Goal: Task Accomplishment & Management: Manage account settings

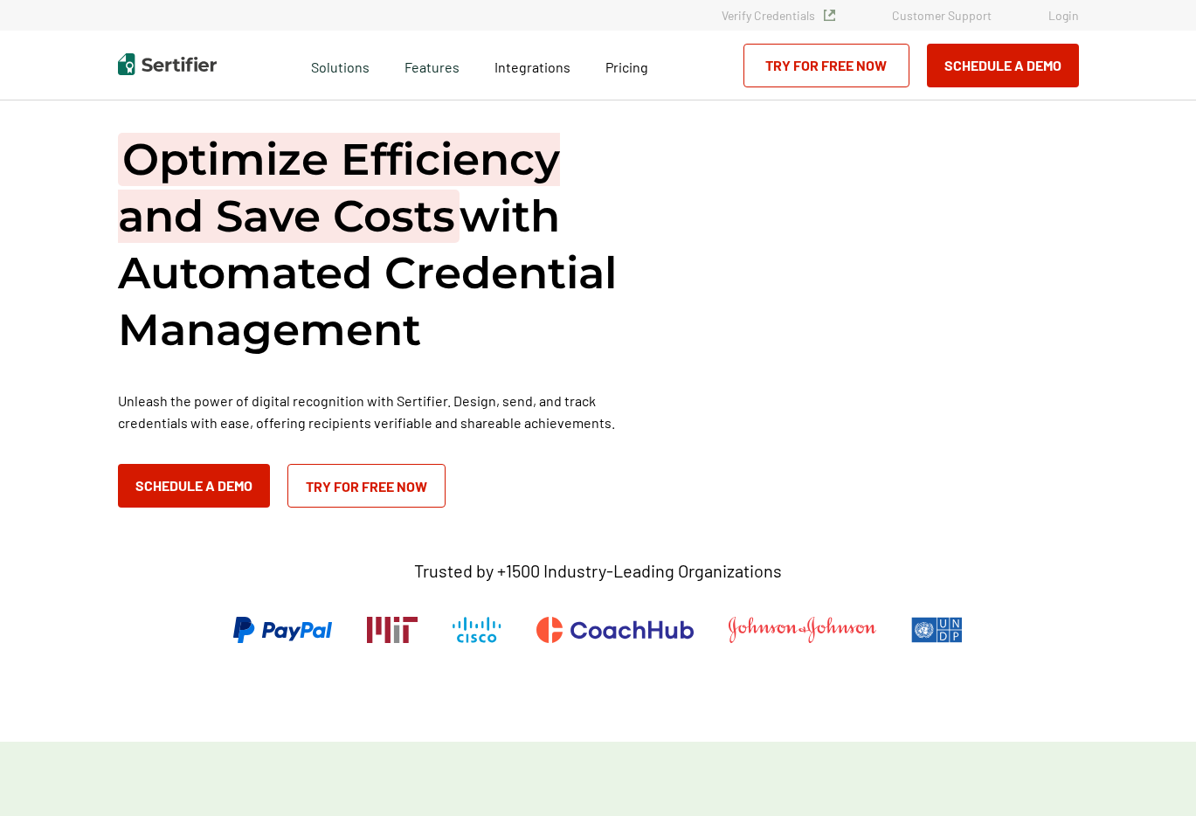
click at [1069, 19] on link "Login" at bounding box center [1064, 15] width 31 height 15
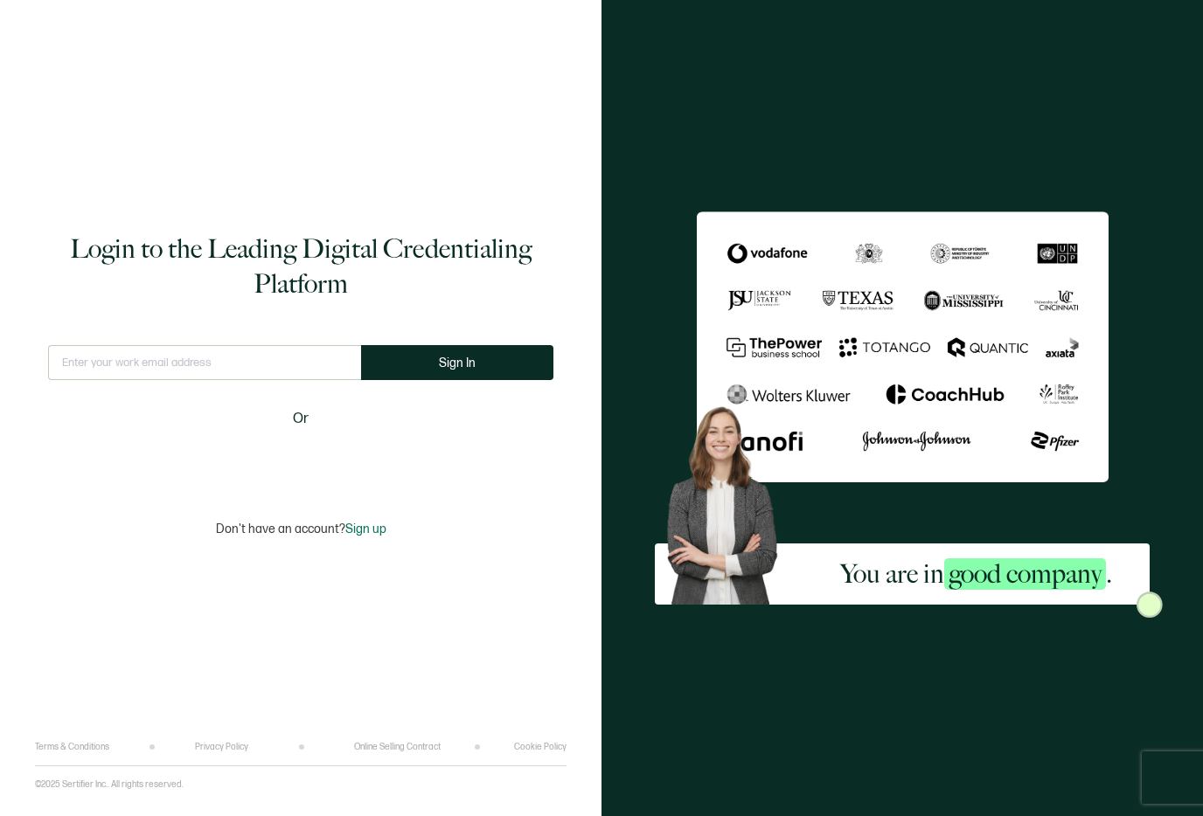
click at [306, 357] on input "text" at bounding box center [204, 362] width 313 height 35
type input "[EMAIL_ADDRESS][DOMAIN_NAME]"
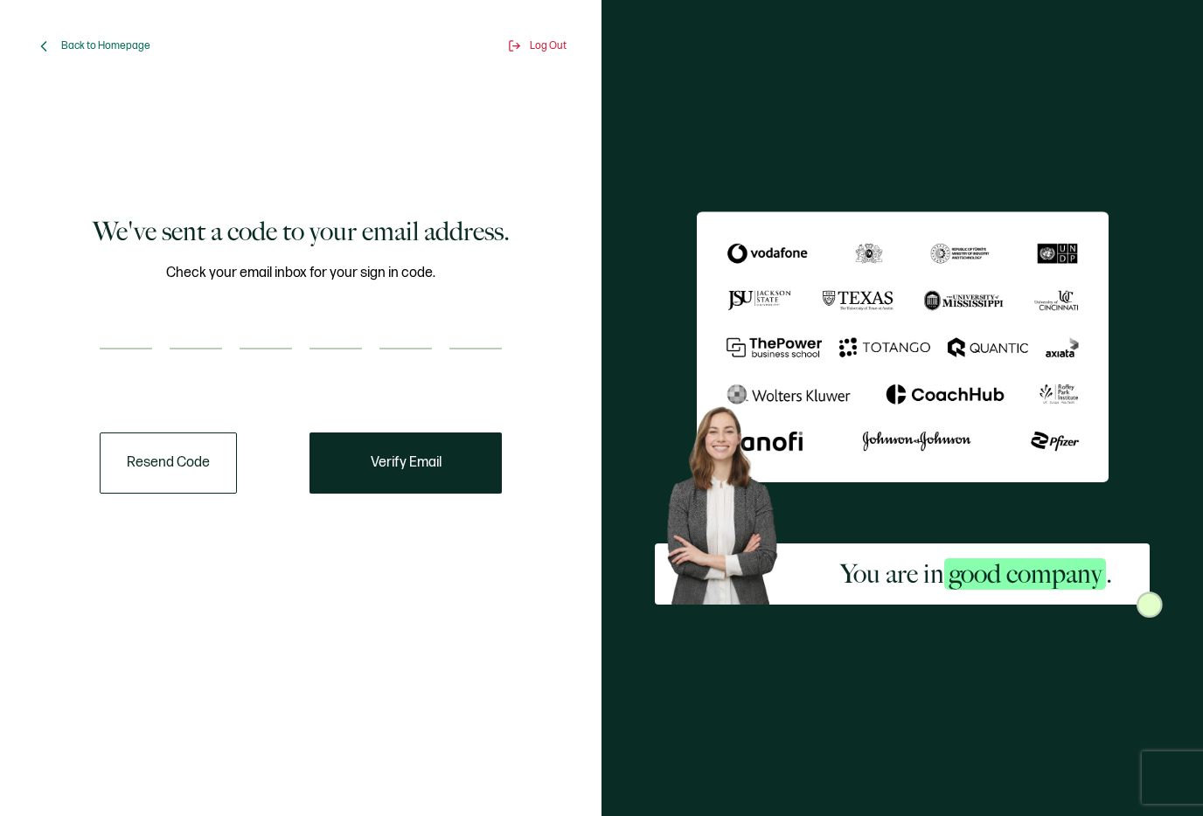
click at [124, 345] on input "number" at bounding box center [126, 332] width 52 height 35
paste input "2"
type input "2"
type input "3"
type input "0"
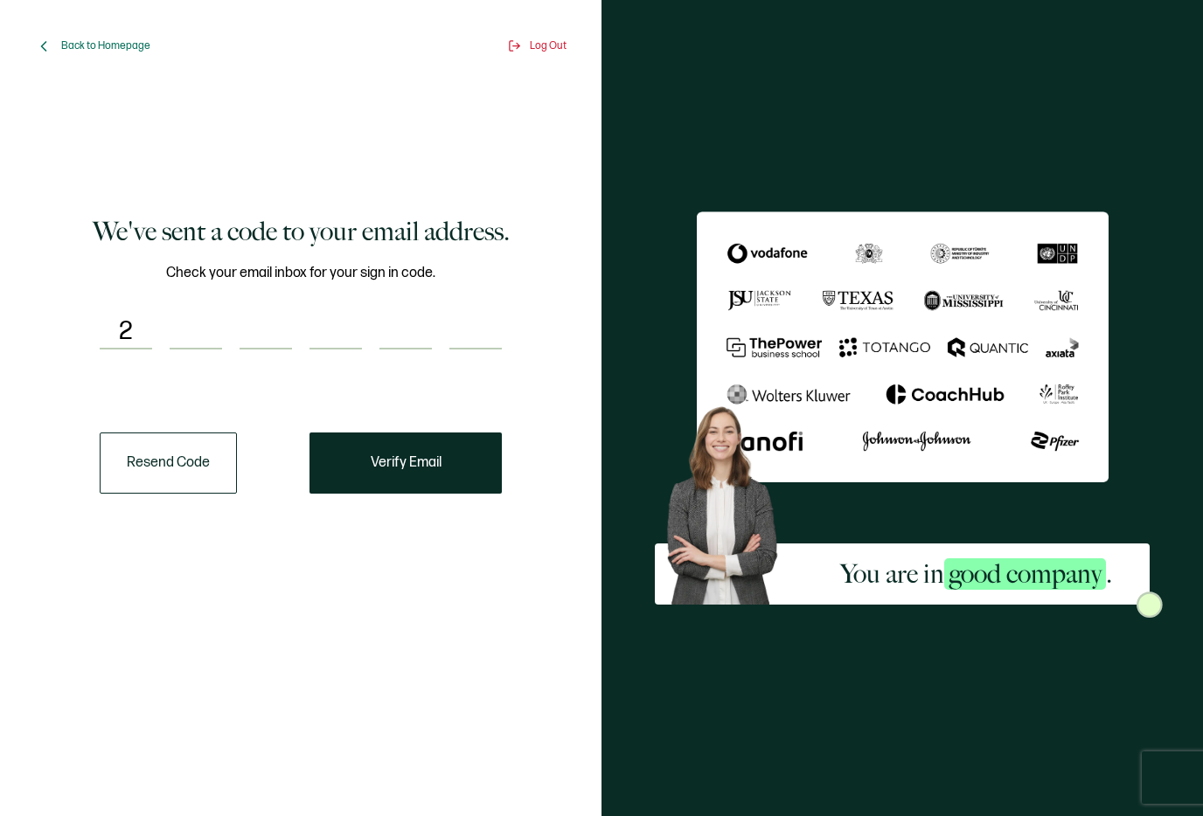
type input "1"
type input "8"
type input "6"
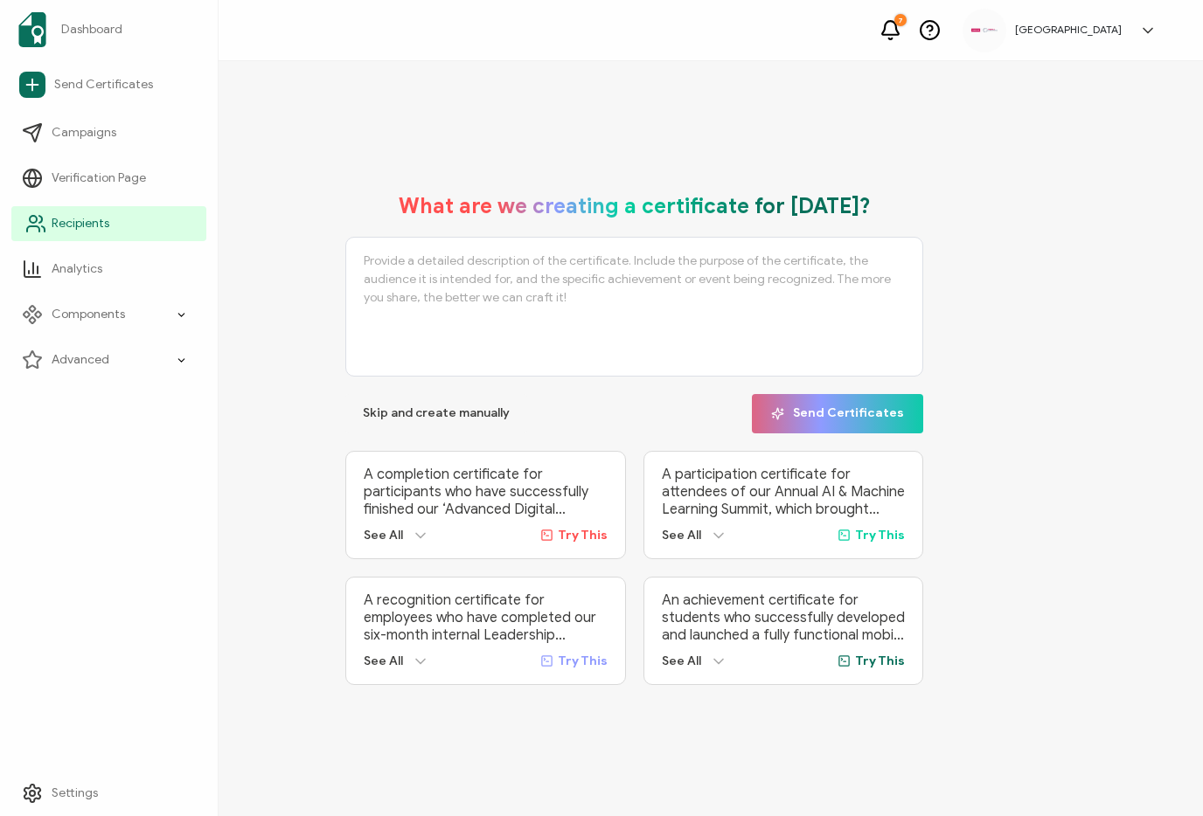
click at [113, 217] on link "Recipients" at bounding box center [108, 223] width 195 height 35
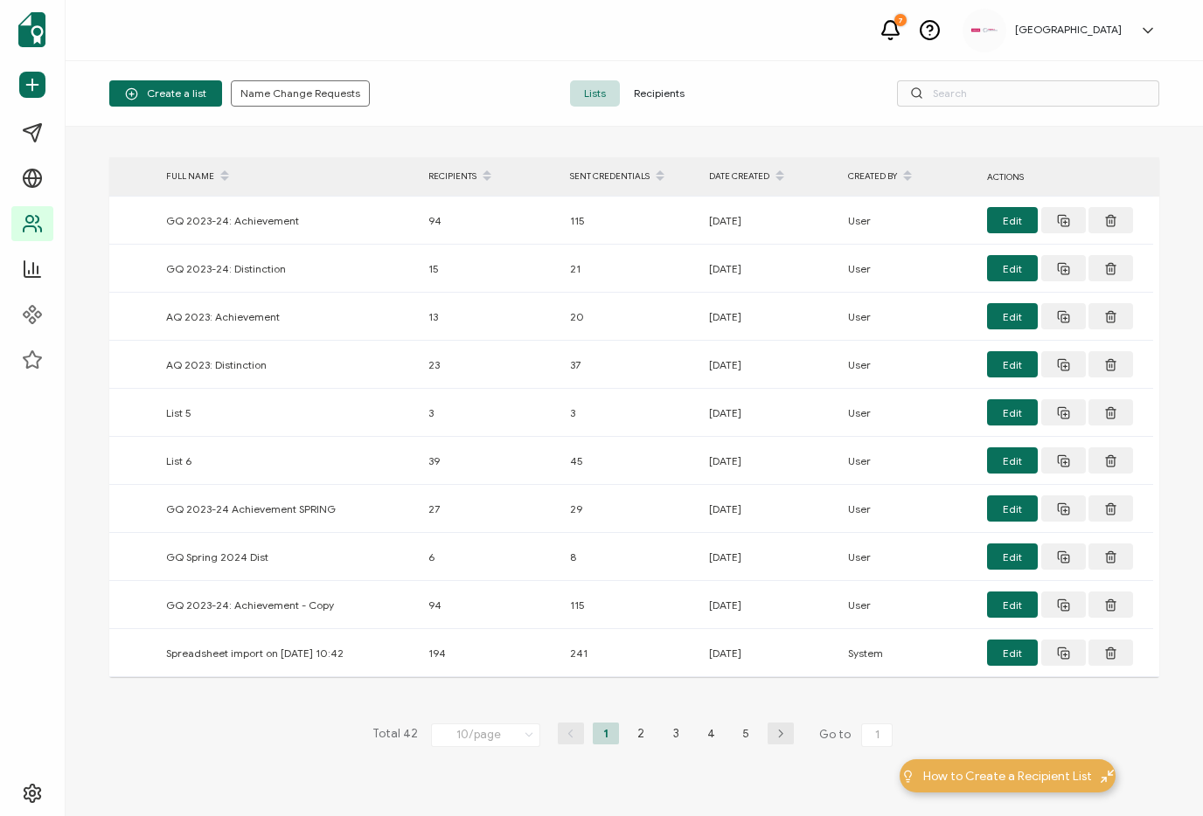
click at [662, 95] on span "Recipients" at bounding box center [659, 93] width 79 height 26
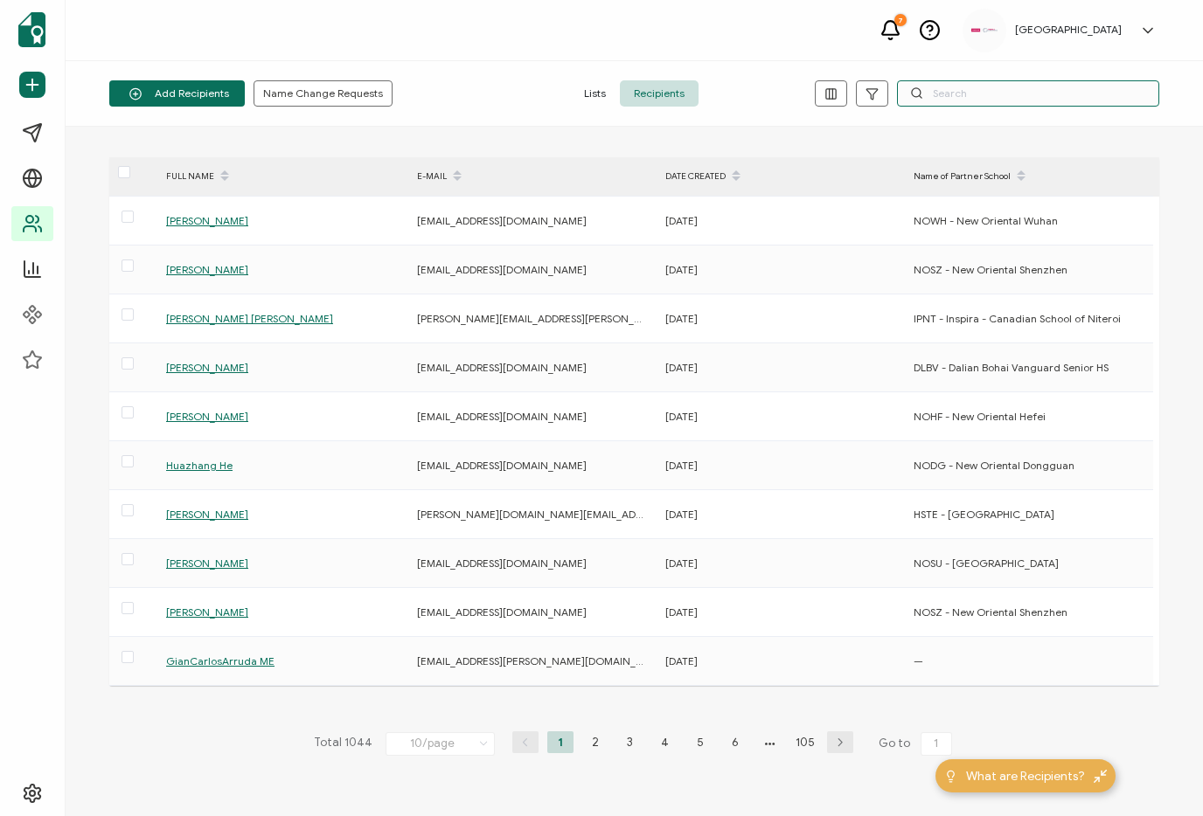
click at [964, 87] on input "text" at bounding box center [1028, 93] width 262 height 26
paste input "zhaojianuo1@xdf.cn"
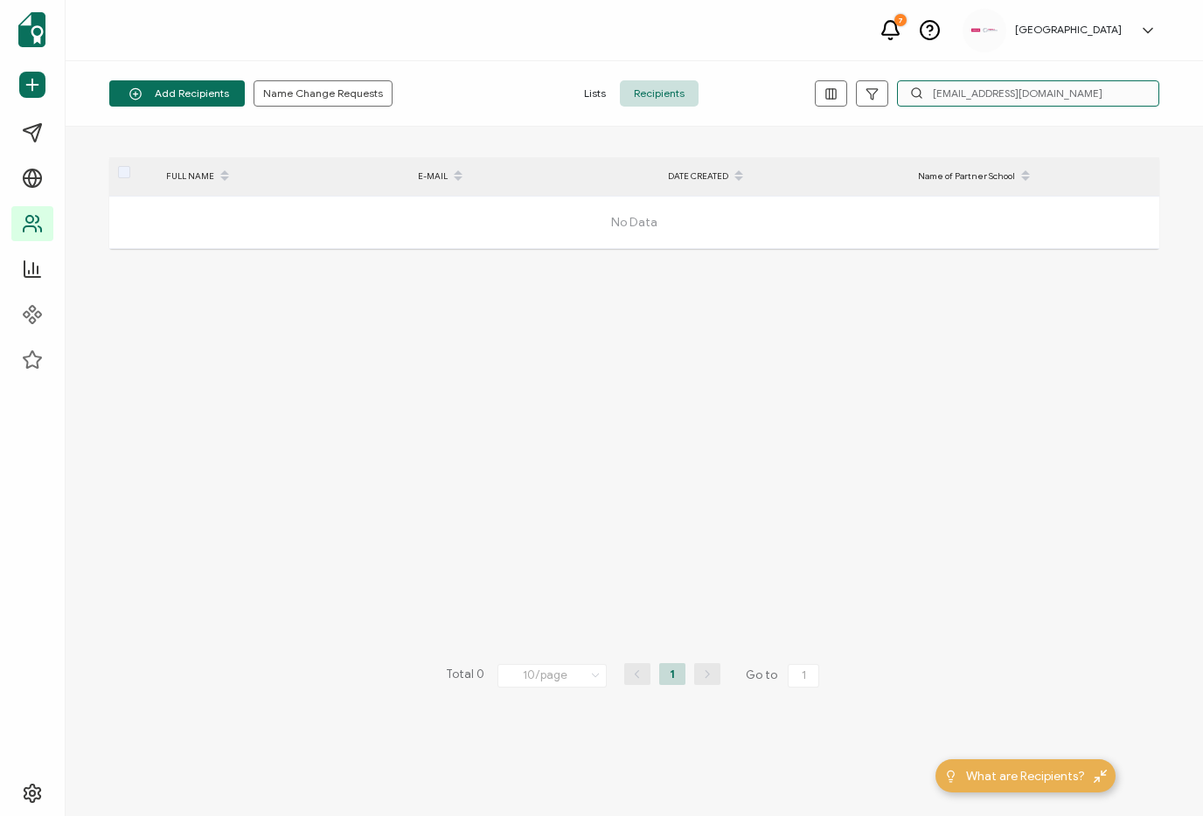
click at [986, 94] on input "zhaojianuo1@xdf.cn" at bounding box center [1028, 93] width 262 height 26
paste input "lizhenqian2"
click at [974, 94] on input "lizhenqian2@xdf.cn" at bounding box center [1028, 93] width 262 height 26
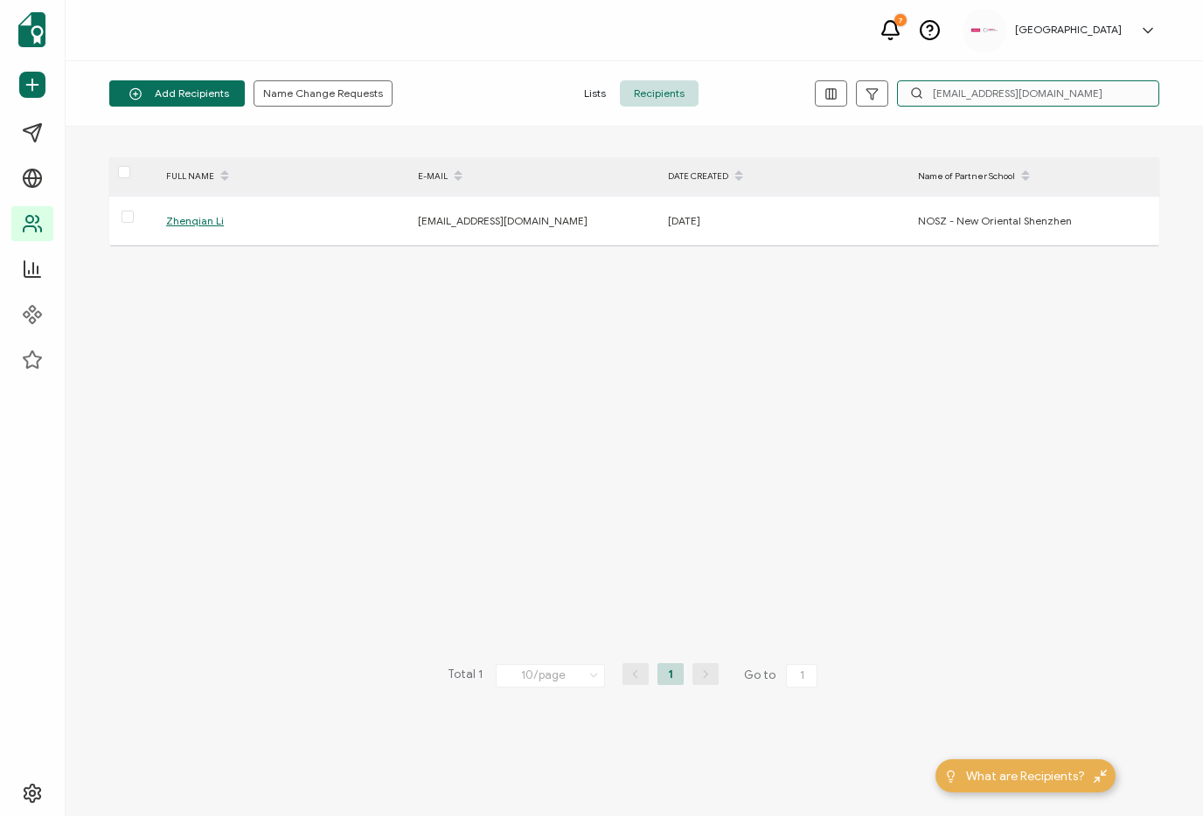
click at [974, 94] on input "lizhenqian2@xdf.cn" at bounding box center [1028, 93] width 262 height 26
paste input "gongxian1"
click at [1183, 372] on div "FULL NAME E-MAIL DATE CREATED Name of Partner School Xian Gong gongxian1@xdf.cn…" at bounding box center [634, 472] width 1137 height 690
click at [1178, 350] on div "FULL NAME E-MAIL DATE CREATED Name of Partner School Xian Gong gongxian1@xdf.cn…" at bounding box center [634, 472] width 1137 height 690
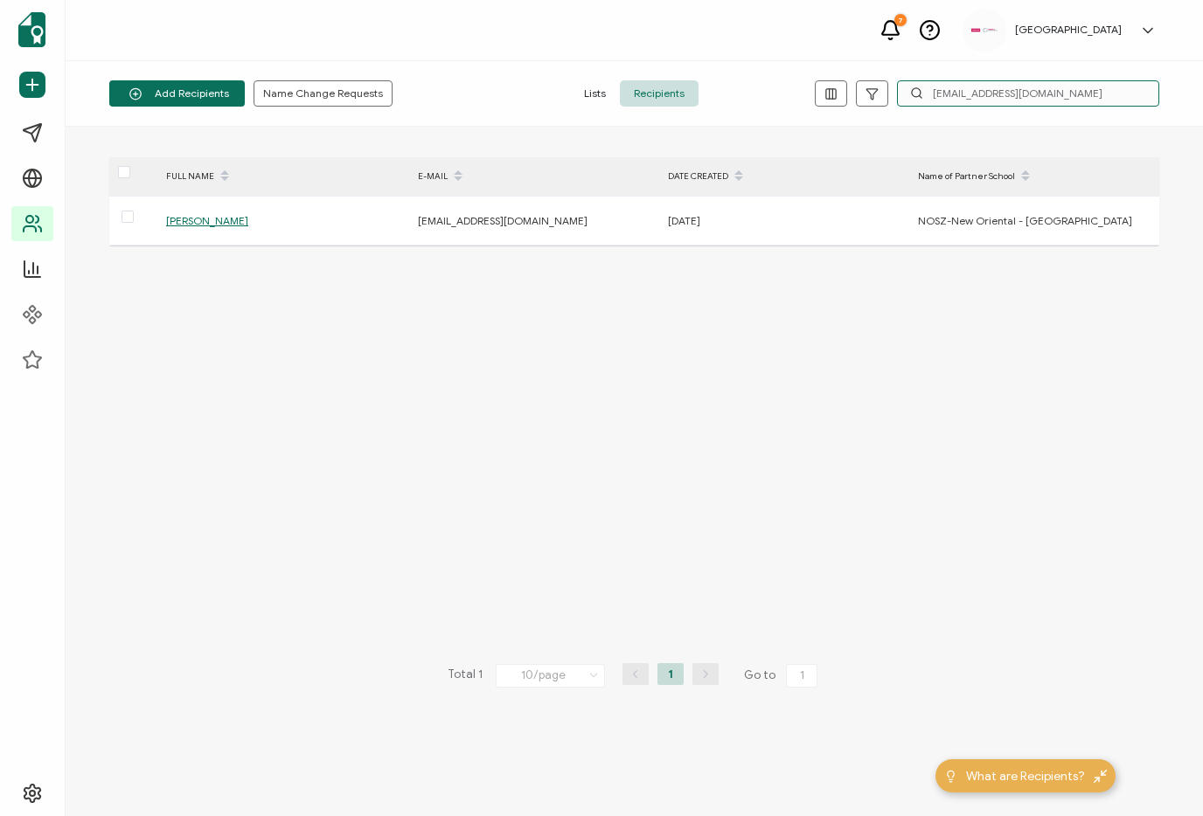
click at [981, 95] on input "gongxian1@xdf.cn" at bounding box center [1028, 93] width 262 height 26
paste input "lizhenqian2"
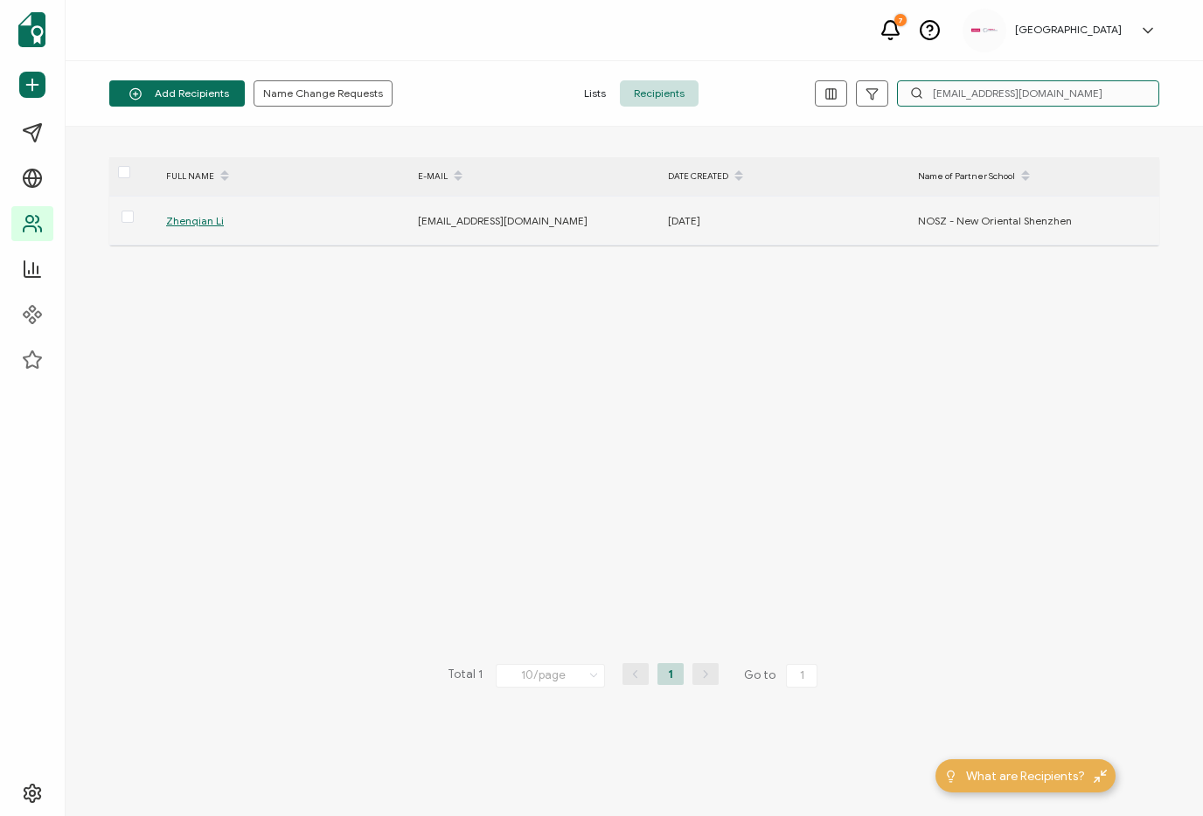
type input "lizhenqian2@xdf.cn"
click at [200, 221] on span "Zhenqian Li" at bounding box center [195, 220] width 58 height 13
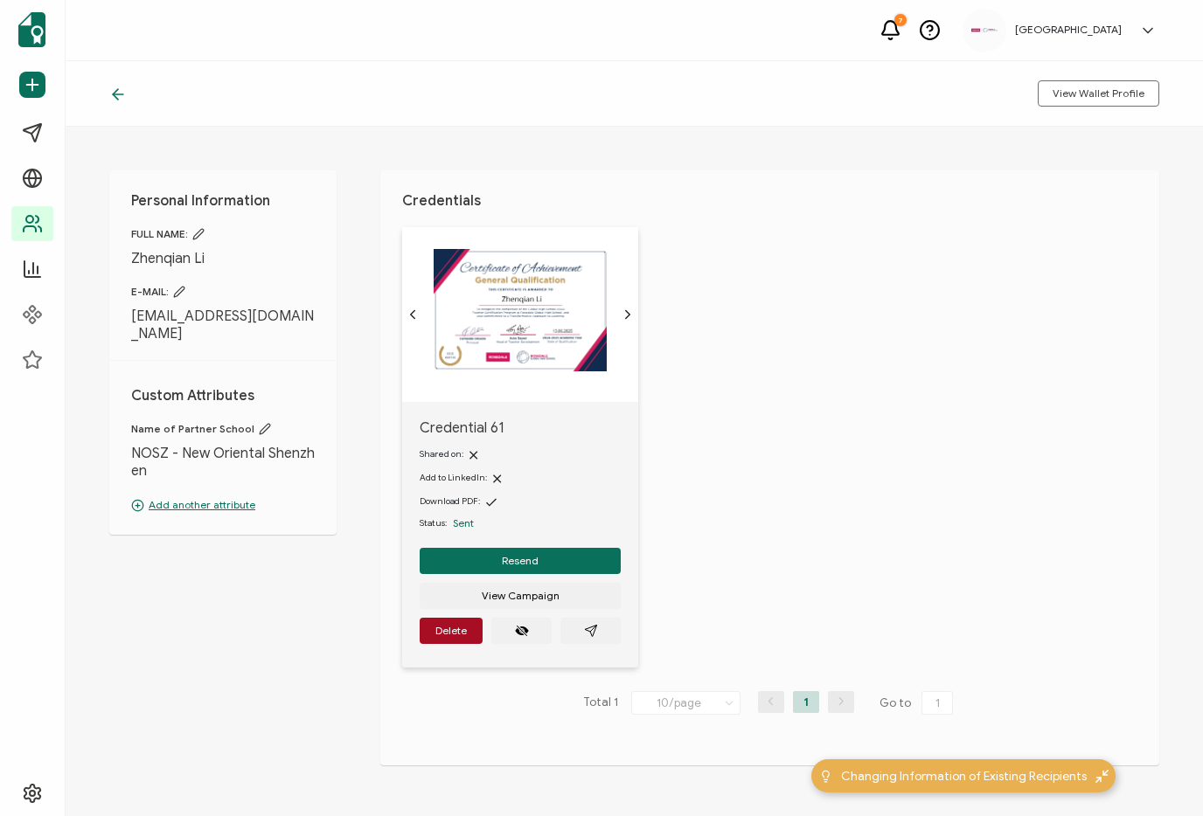
drag, startPoint x: 128, startPoint y: 255, endPoint x: 217, endPoint y: 260, distance: 89.3
click at [217, 260] on div "Personal Information FULL NAME: Zhenqian Li E-MAIL: lizhenqian2@xdf.cn Custom A…" at bounding box center [222, 352] width 227 height 364
copy span "Zhenqian Li"
click at [777, 197] on h1 "Credentials" at bounding box center [769, 200] width 735 height 17
